Goal: Information Seeking & Learning: Learn about a topic

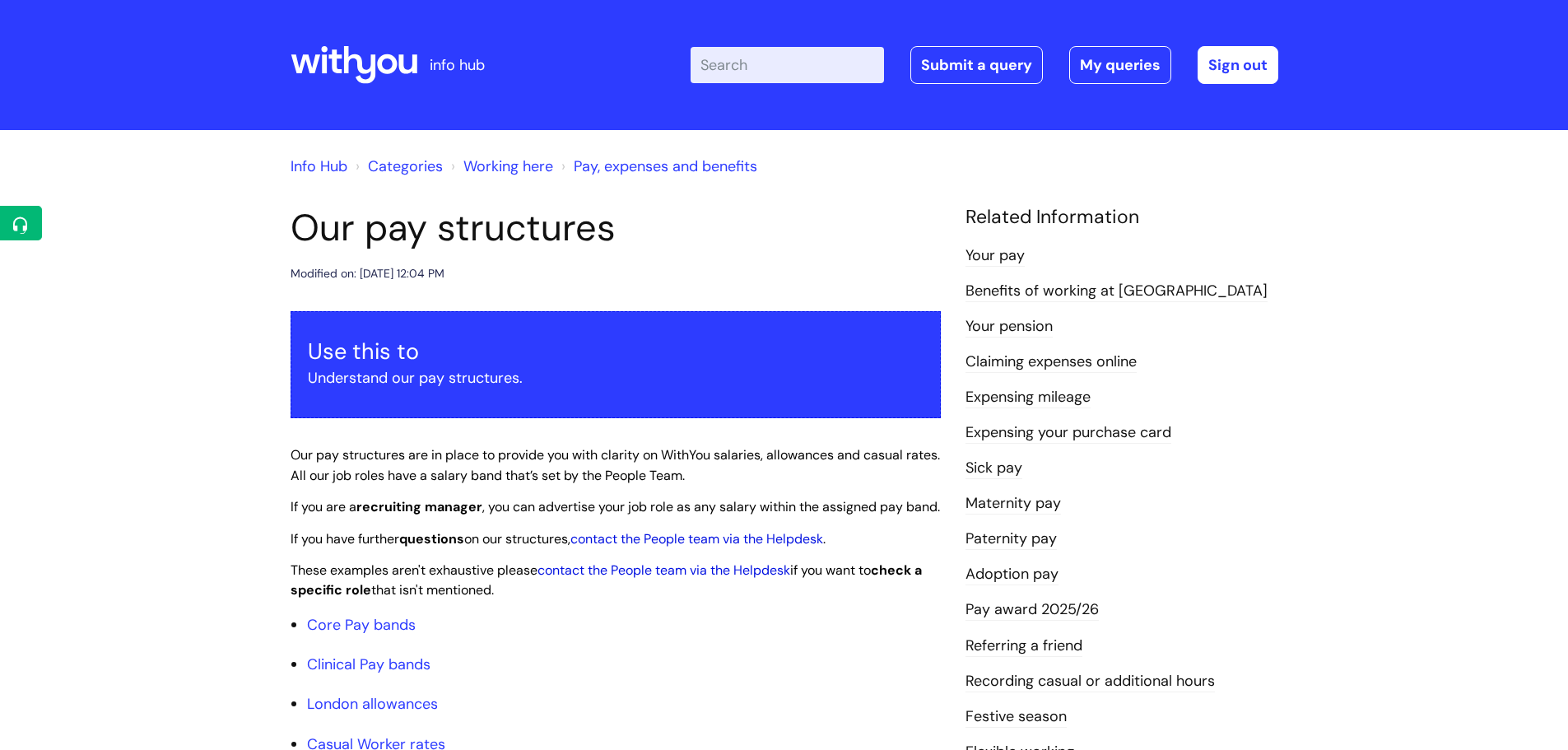
click at [836, 68] on input "Enter your search term here..." at bounding box center [787, 65] width 194 height 36
type input "pay to train"
click button "Search" at bounding box center [0, 0] width 0 height 0
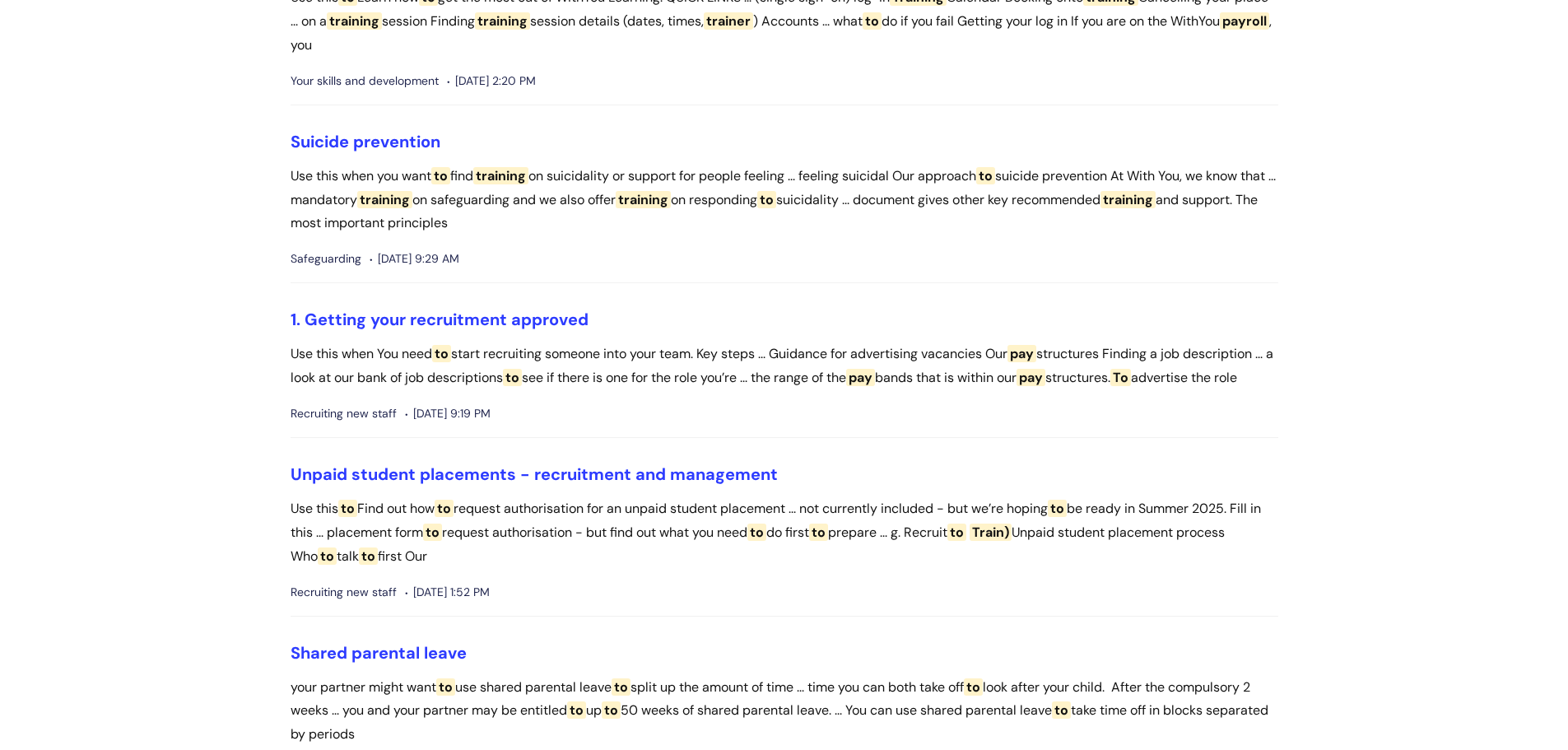
scroll to position [411, 0]
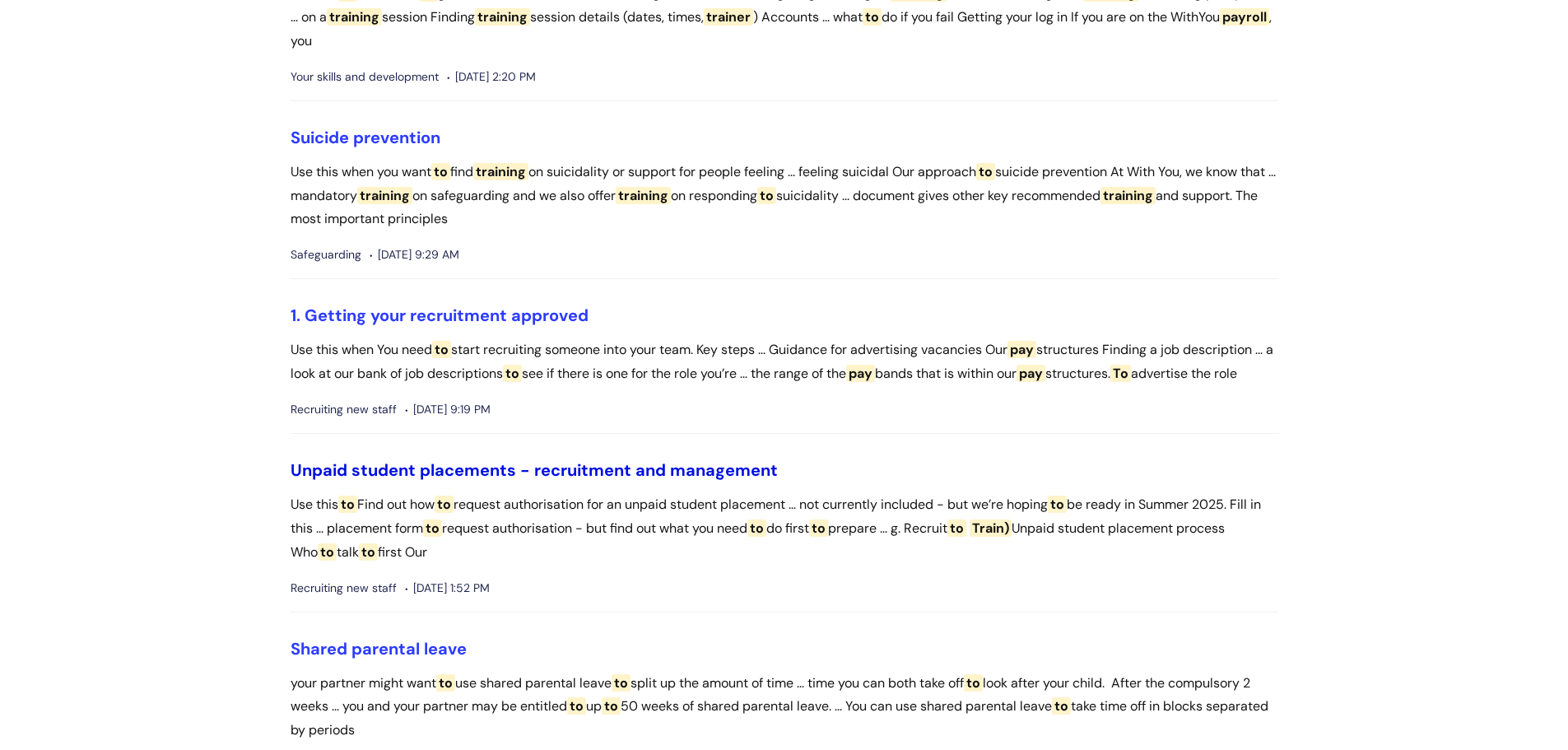
click at [535, 481] on link "Unpaid student placements - recruitment and management" at bounding box center [534, 469] width 487 height 22
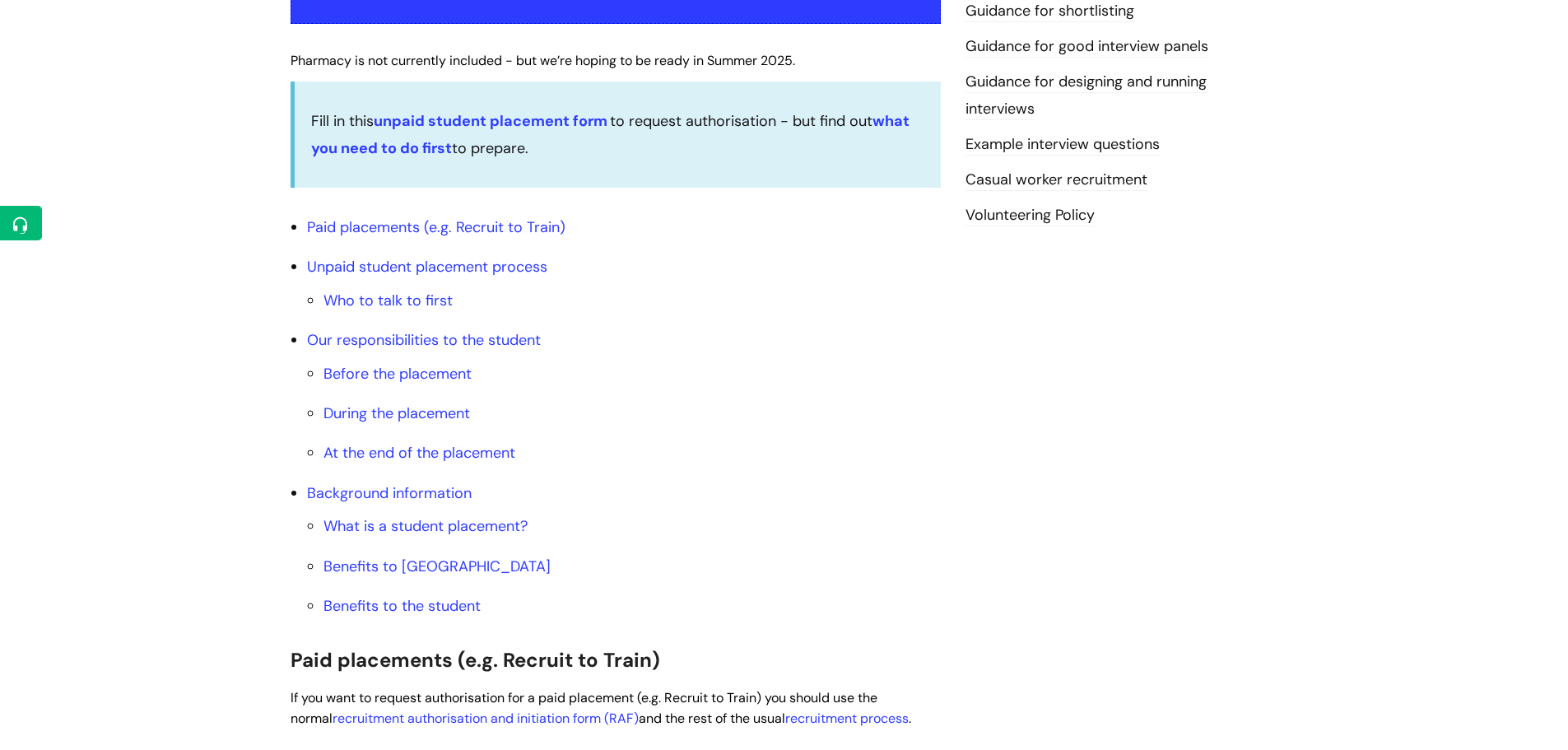
scroll to position [494, 0]
click at [362, 224] on link "Paid placements (e.g. Recruit to Train)" at bounding box center [436, 225] width 258 height 20
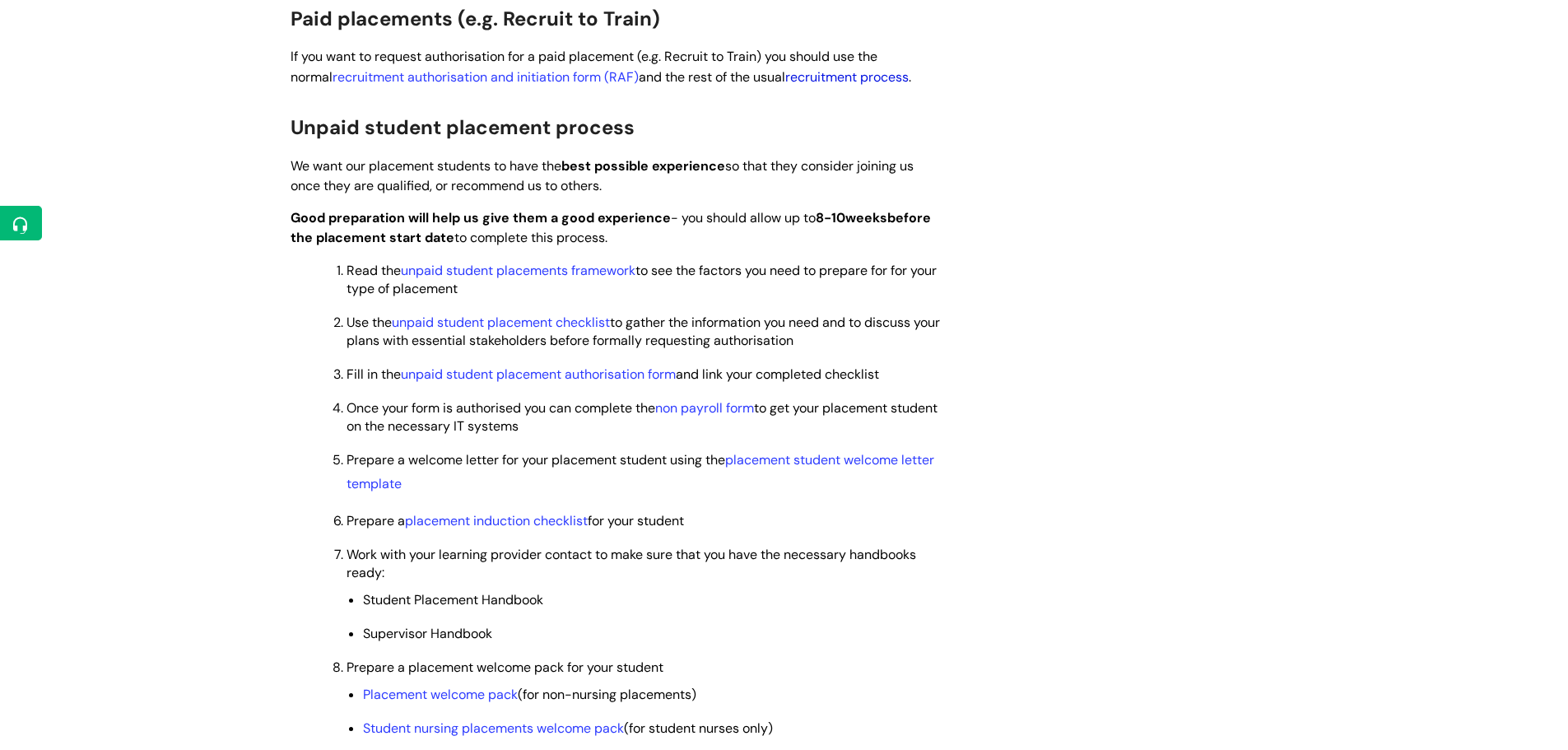
click at [803, 75] on link "recruitment process" at bounding box center [847, 77] width 123 height 17
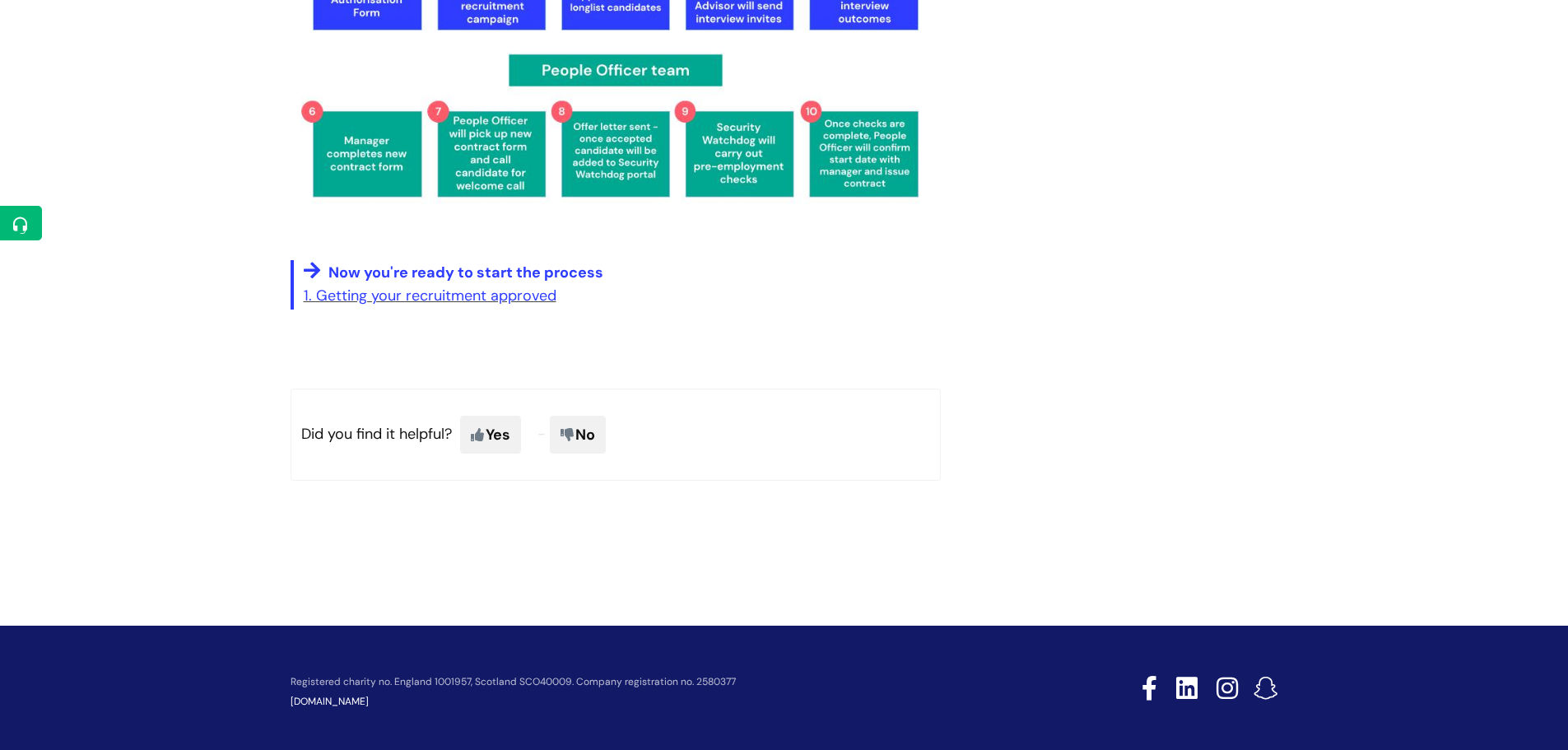
scroll to position [2705, 0]
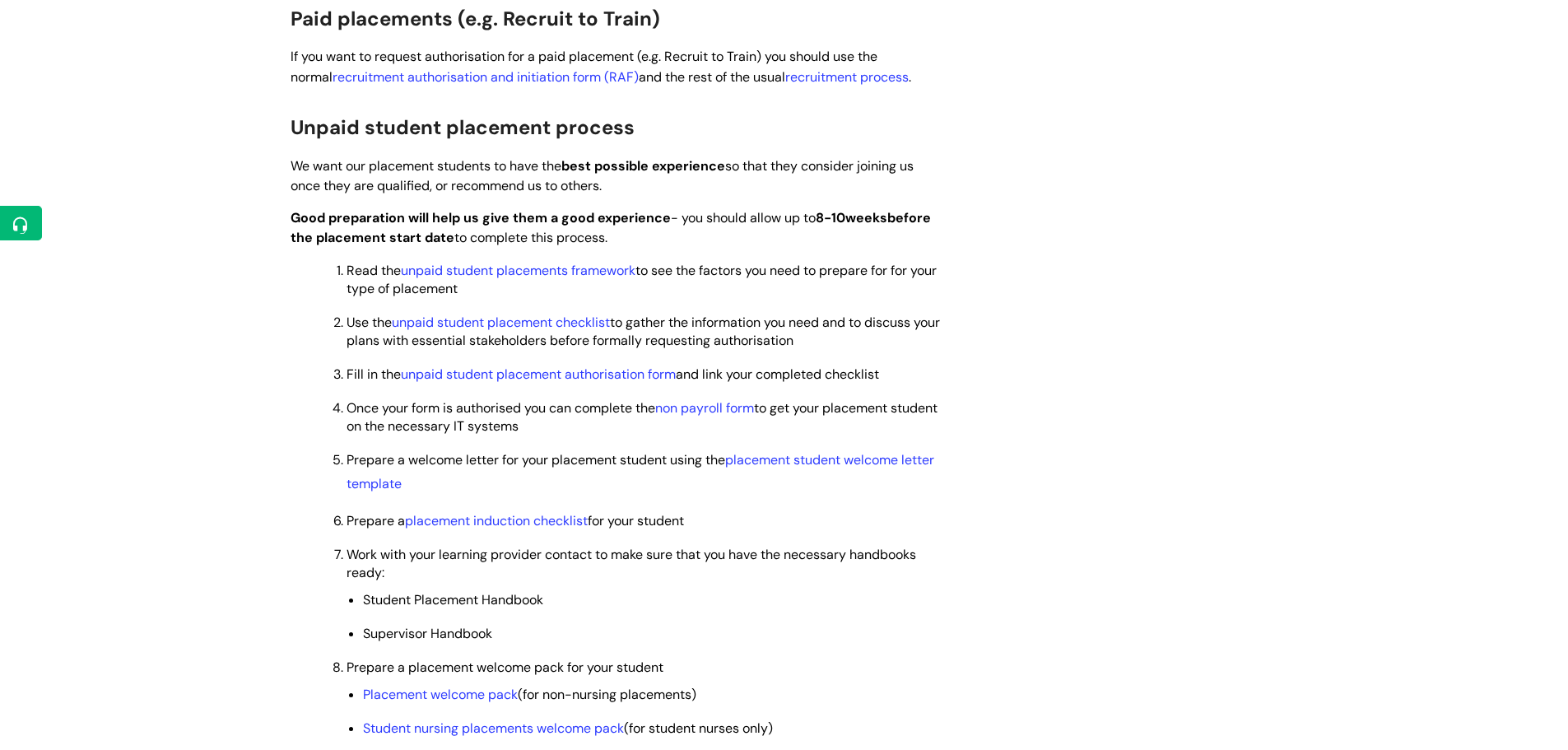
scroll to position [887, 0]
